Goal: Task Accomplishment & Management: Manage account settings

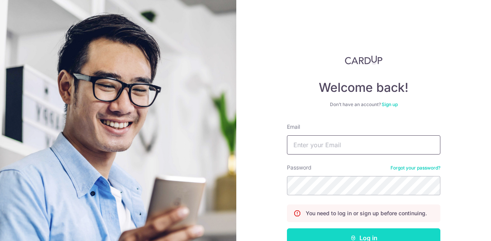
type input "laurahzhu@gmail.com"
click at [344, 233] on button "Log in" at bounding box center [364, 237] width 154 height 19
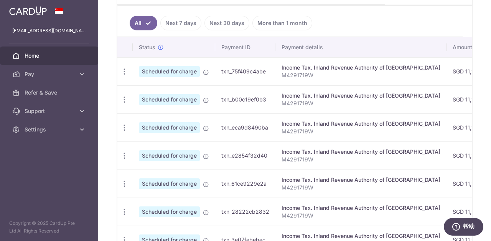
scroll to position [250, 0]
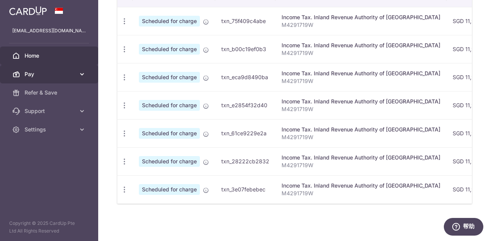
click at [80, 74] on icon at bounding box center [82, 74] width 8 height 8
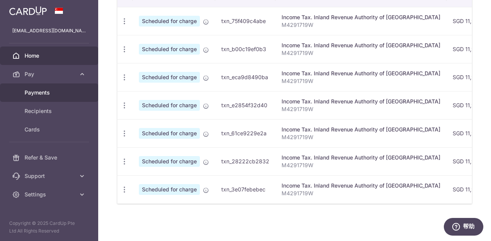
click at [53, 94] on span "Payments" at bounding box center [50, 93] width 51 height 8
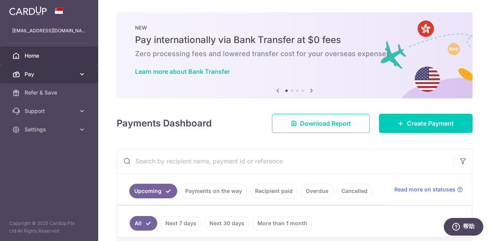
click at [78, 74] on link "Pay" at bounding box center [49, 74] width 98 height 18
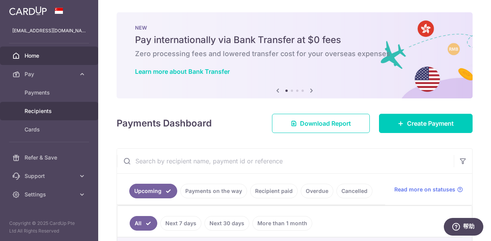
click at [70, 117] on link "Recipients" at bounding box center [49, 111] width 98 height 18
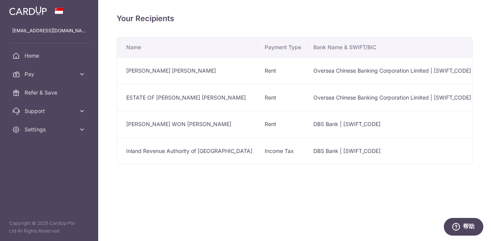
click at [331, 99] on td "Oversea Chinese Banking Corporation Limited | [SWIFT_CODE]" at bounding box center [393, 97] width 170 height 27
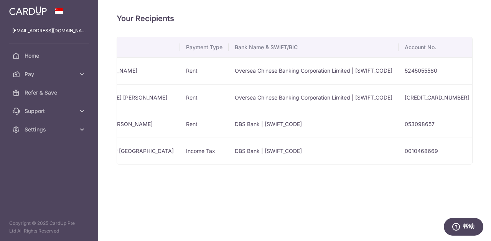
scroll to position [0, 210]
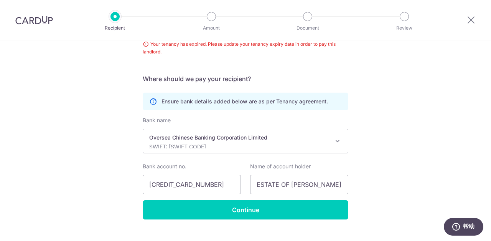
scroll to position [173, 0]
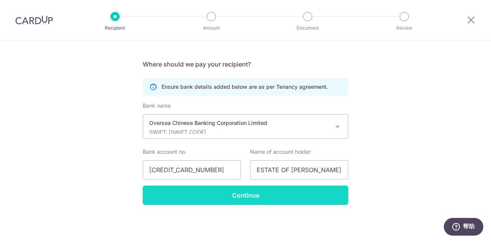
click at [254, 195] on input "Continue" at bounding box center [246, 194] width 206 height 19
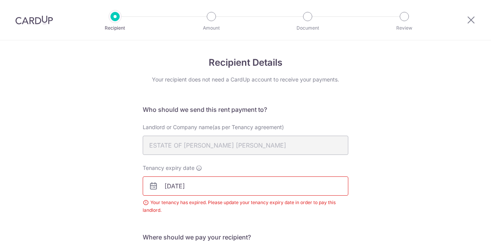
scroll to position [158, 0]
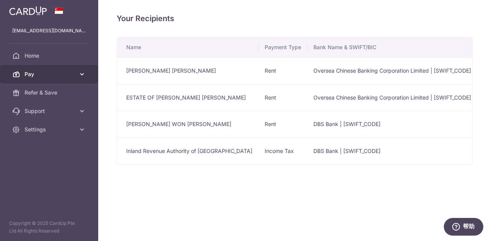
click at [52, 76] on span "Pay" at bounding box center [50, 74] width 51 height 8
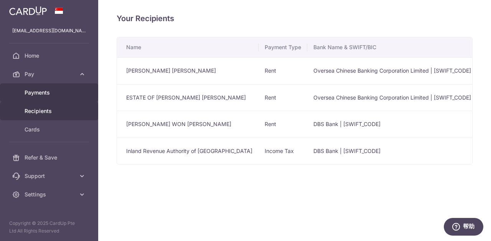
click at [48, 91] on span "Payments" at bounding box center [50, 93] width 51 height 8
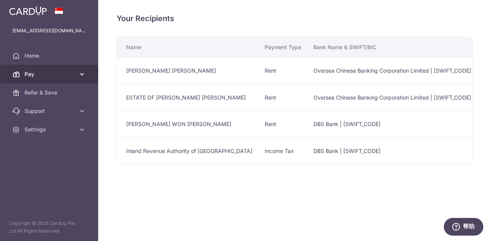
click at [83, 76] on icon at bounding box center [82, 74] width 8 height 8
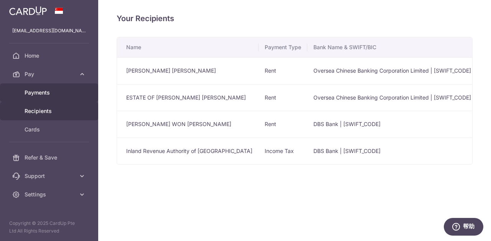
click at [51, 93] on span "Payments" at bounding box center [50, 93] width 51 height 8
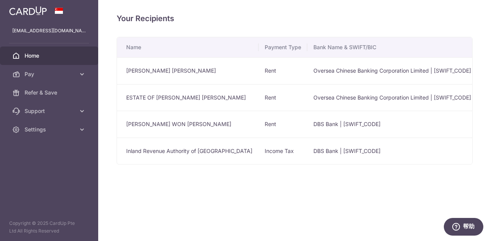
click at [32, 51] on link "Home" at bounding box center [49, 55] width 98 height 18
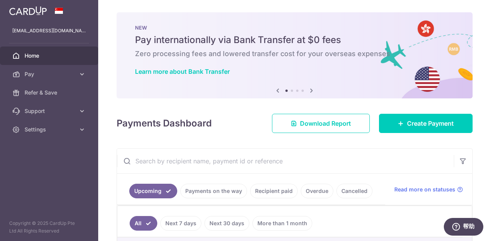
click at [273, 193] on link "Recipient paid" at bounding box center [274, 191] width 48 height 15
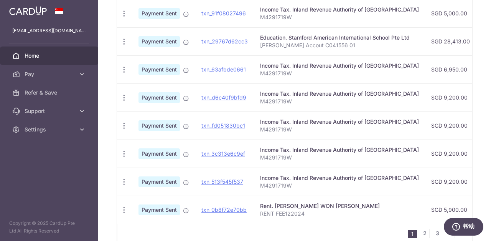
scroll to position [320, 0]
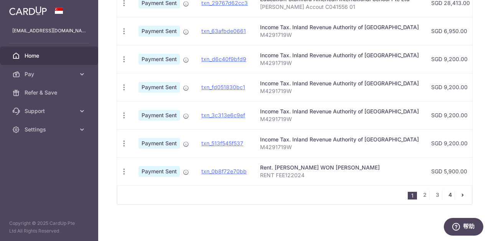
click at [453, 194] on link "4" at bounding box center [450, 194] width 9 height 9
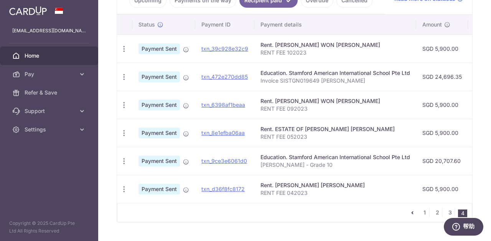
scroll to position [208, 0]
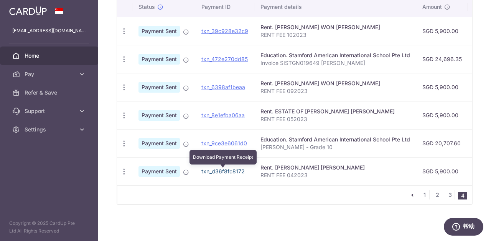
click at [227, 172] on link "txn_d36f8fc8172" at bounding box center [223, 171] width 43 height 7
